Goal: Information Seeking & Learning: Learn about a topic

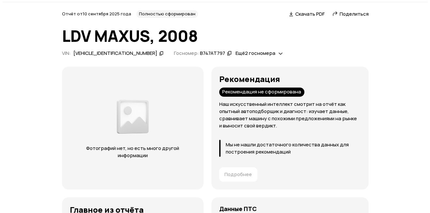
scroll to position [33, 0]
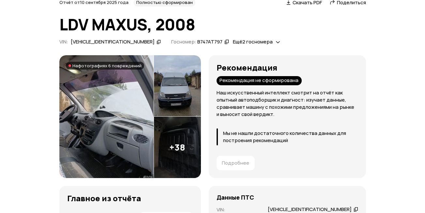
click at [111, 95] on img at bounding box center [106, 116] width 94 height 123
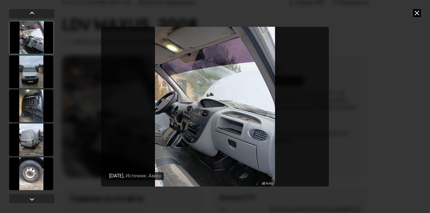
click at [41, 69] on div at bounding box center [31, 71] width 44 height 33
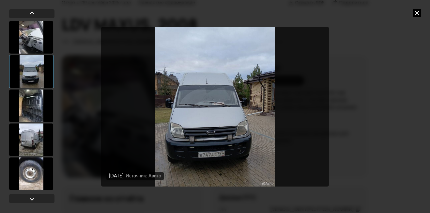
click at [37, 95] on div at bounding box center [31, 105] width 44 height 33
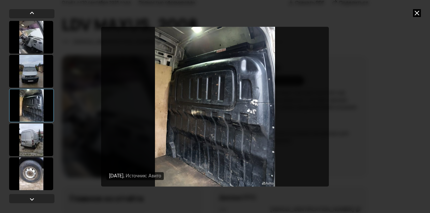
click at [35, 128] on div at bounding box center [31, 139] width 44 height 33
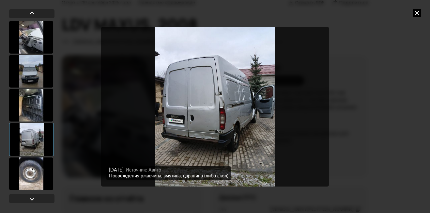
click at [33, 140] on div at bounding box center [31, 139] width 45 height 33
click at [27, 166] on div at bounding box center [31, 173] width 44 height 33
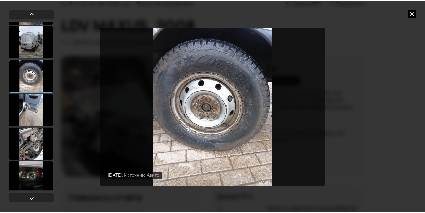
scroll to position [98, 0]
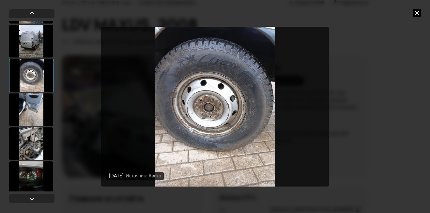
click at [31, 139] on div at bounding box center [31, 143] width 44 height 33
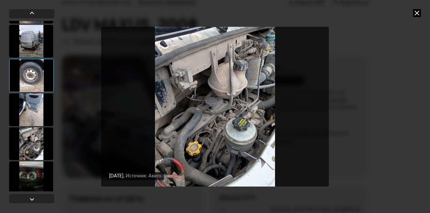
click at [26, 107] on div at bounding box center [31, 109] width 44 height 33
click at [418, 15] on icon at bounding box center [417, 13] width 8 height 8
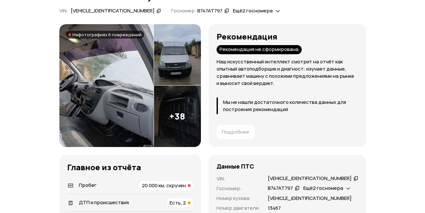
scroll to position [163, 0]
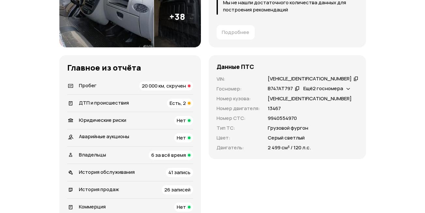
click at [341, 90] on span "Ещё 2 госномера" at bounding box center [324, 88] width 40 height 7
click at [342, 150] on div "2 499 см³ / 120 л.с." at bounding box center [313, 147] width 90 height 7
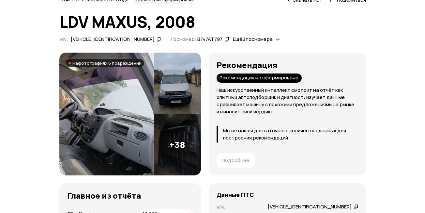
scroll to position [0, 0]
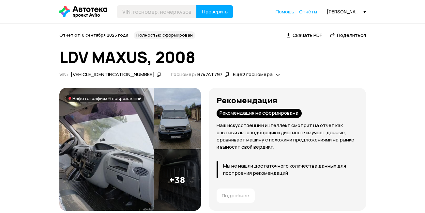
click at [114, 97] on span "На фотографиях 6 повреждений" at bounding box center [106, 98] width 69 height 5
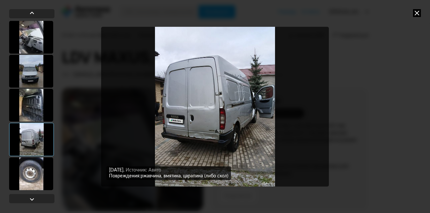
click at [218, 111] on img "Go to Slide 4" at bounding box center [215, 107] width 228 height 160
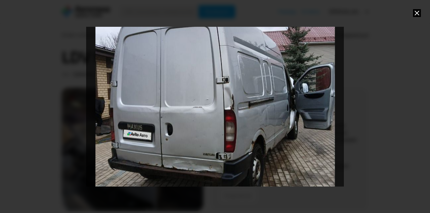
click at [267, 113] on div "Go to Slide 4" at bounding box center [215, 106] width 516 height 319
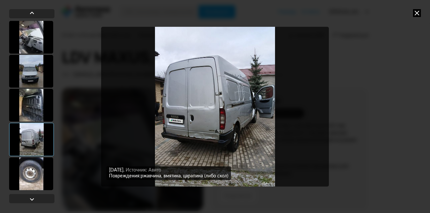
click at [358, 120] on div "[DATE] Источник: Авито [DATE] Источник: Авито [DATE] Источник: Авито [DATE] Ист…" at bounding box center [215, 106] width 334 height 213
click at [391, 118] on div "[DATE] Источник: Авито [DATE] Источник: Авито [DATE] Источник: Авито [DATE] Ист…" at bounding box center [215, 106] width 430 height 213
click at [414, 13] on icon at bounding box center [417, 13] width 8 height 8
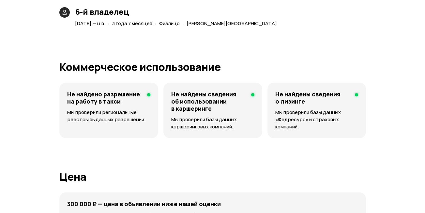
scroll to position [1795, 0]
